Goal: Task Accomplishment & Management: Manage account settings

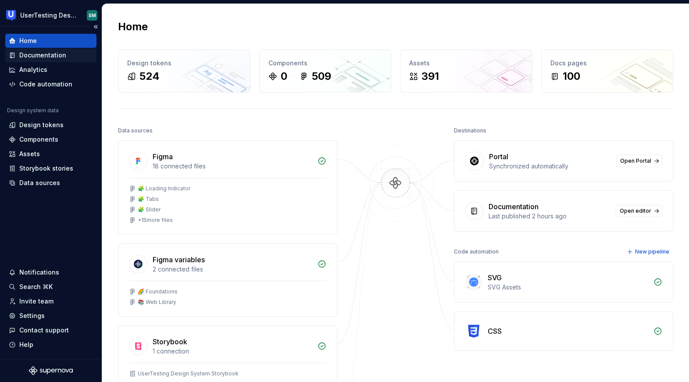
click at [52, 60] on div "Documentation" at bounding box center [50, 55] width 91 height 14
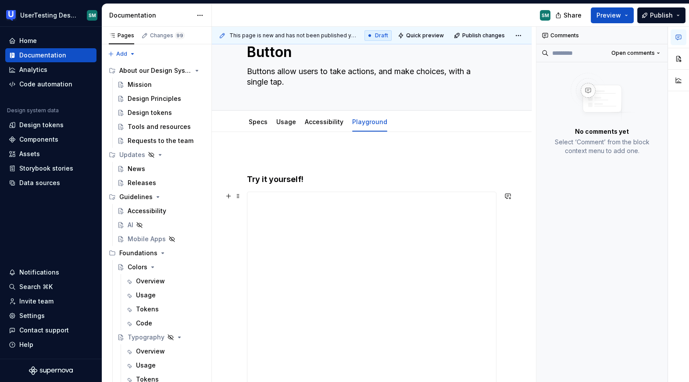
scroll to position [33, 0]
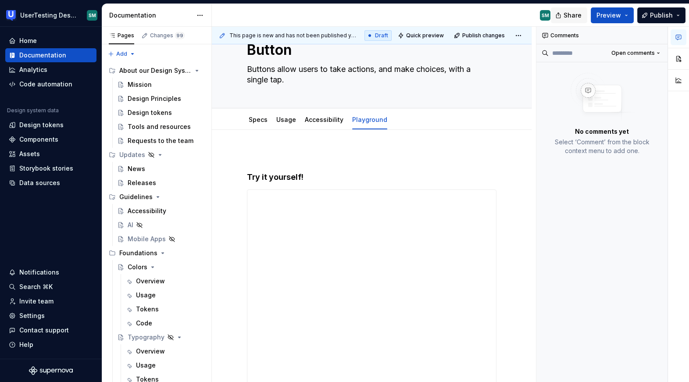
click at [577, 18] on span "Share" at bounding box center [572, 15] width 18 height 9
click at [603, 15] on span "Preview" at bounding box center [608, 15] width 25 height 9
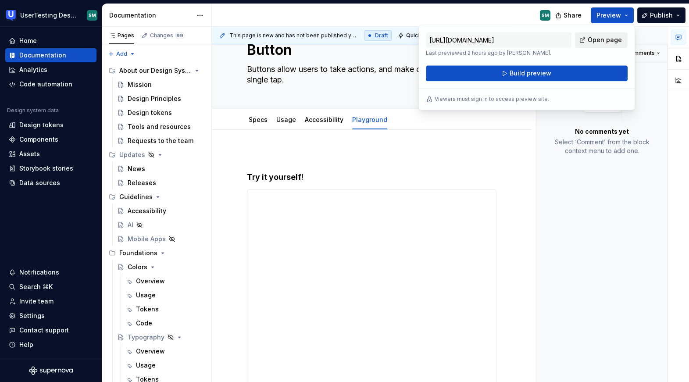
click at [604, 36] on span "Open page" at bounding box center [604, 40] width 34 height 9
drag, startPoint x: 474, startPoint y: 101, endPoint x: 547, endPoint y: 100, distance: 72.8
click at [547, 100] on div "Viewers must sign in to access preview site." at bounding box center [527, 99] width 202 height 7
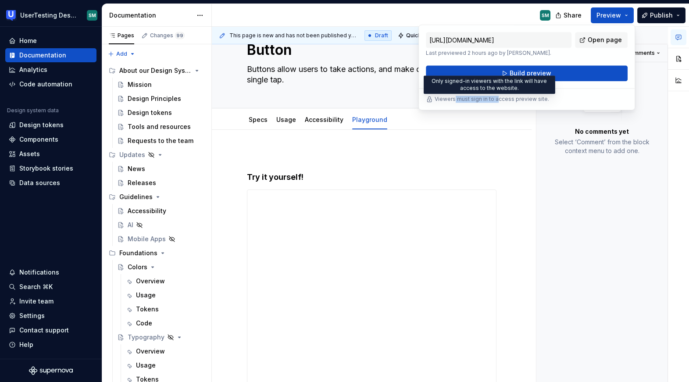
drag, startPoint x: 454, startPoint y: 98, endPoint x: 495, endPoint y: 98, distance: 41.6
click at [495, 98] on p "Viewers must sign in to access preview site." at bounding box center [491, 99] width 114 height 7
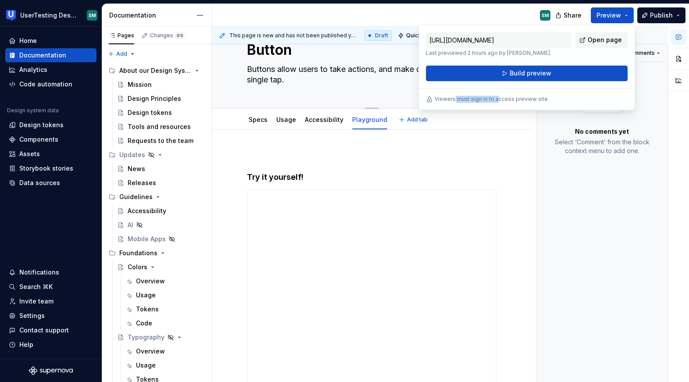
type textarea "*"
click at [56, 315] on div "Settings" at bounding box center [51, 315] width 84 height 9
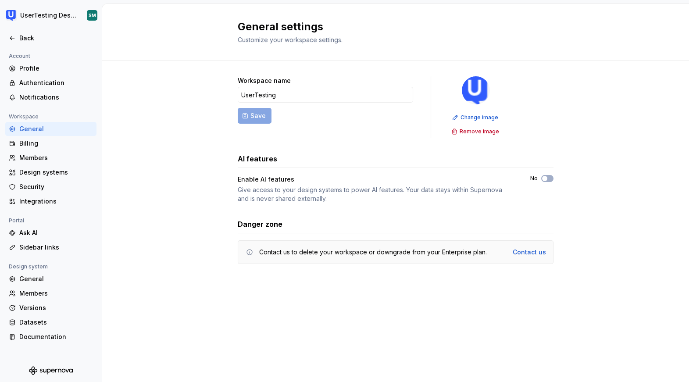
click at [369, 291] on div "Workspace name UserTesting Save Change image Remove image AI features Enable AI…" at bounding box center [396, 178] width 316 height 237
click at [65, 181] on div "Security" at bounding box center [50, 187] width 91 height 14
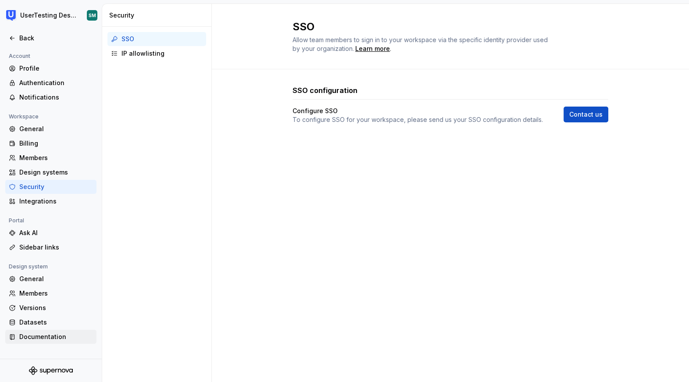
click at [60, 336] on div "Documentation" at bounding box center [56, 336] width 74 height 9
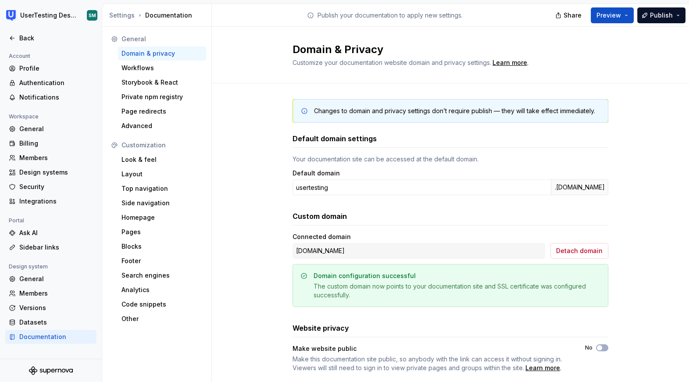
scroll to position [19, 0]
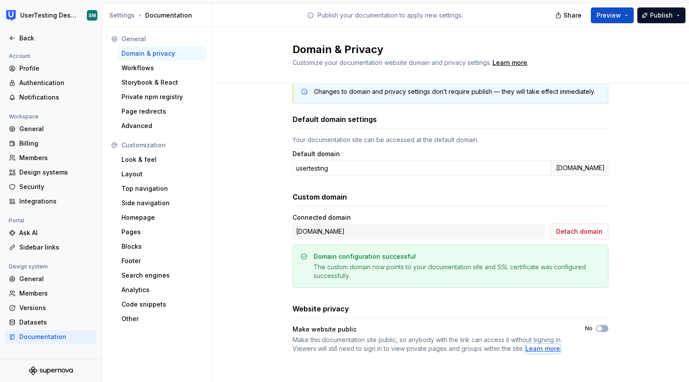
click at [544, 347] on div "Learn more" at bounding box center [542, 348] width 35 height 9
